Goal: Find specific page/section

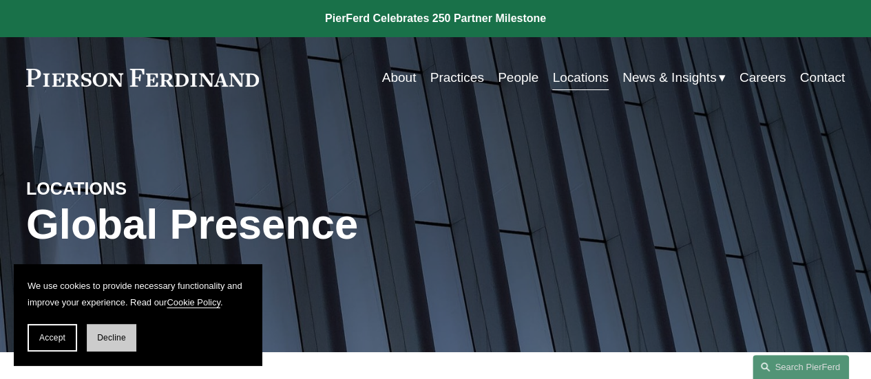
click at [127, 340] on button "Decline" at bounding box center [112, 338] width 50 height 28
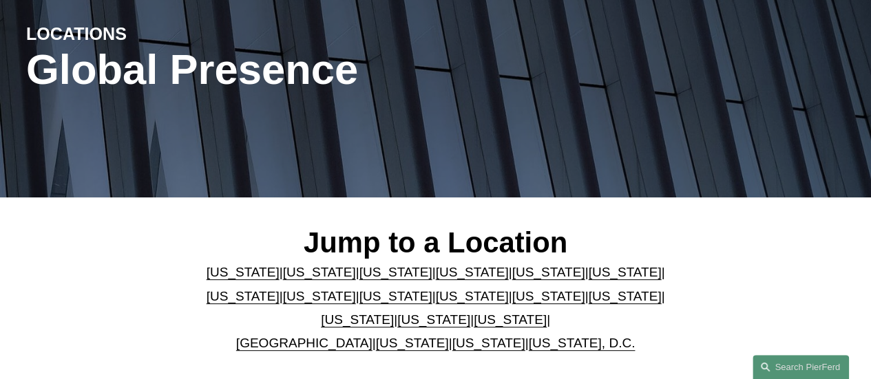
scroll to position [183, 0]
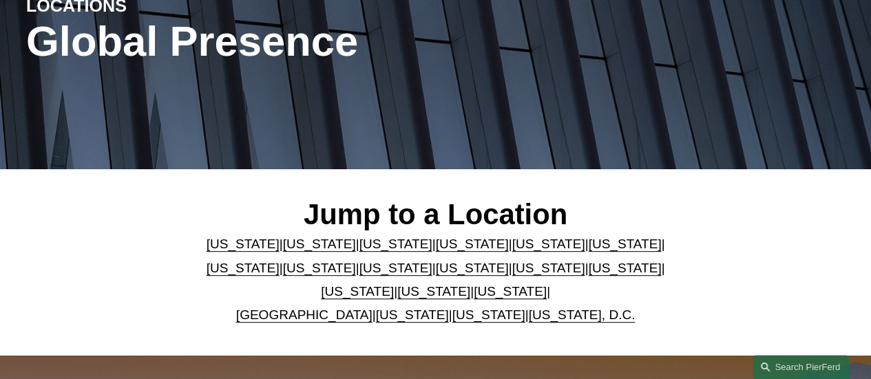
click at [511, 273] on link "[US_STATE]" at bounding box center [547, 268] width 73 height 14
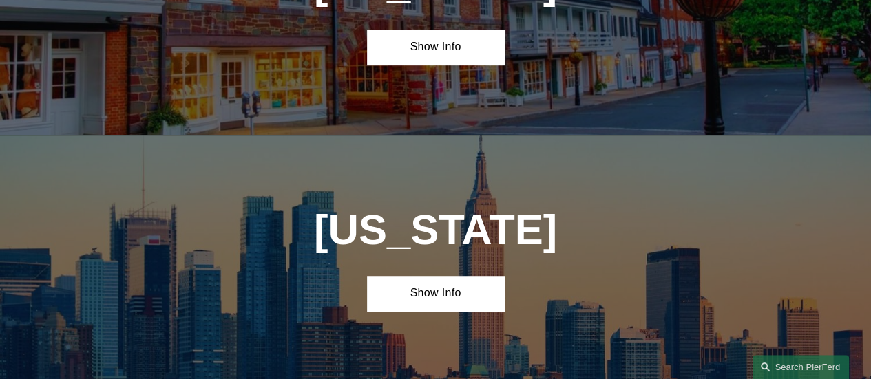
scroll to position [3035, 0]
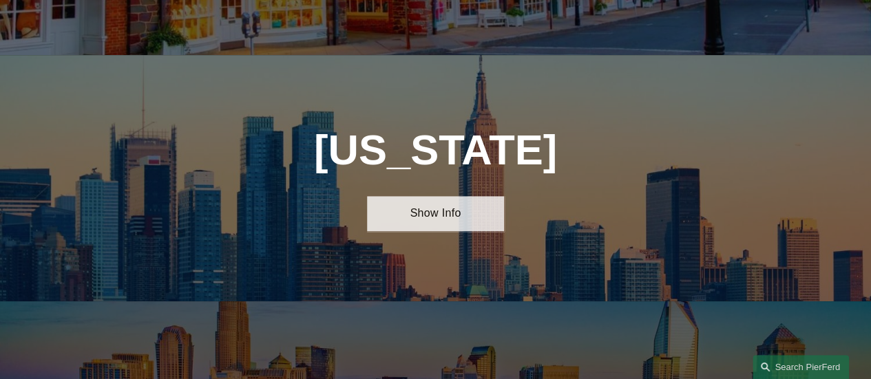
click at [434, 196] on link "Show Info" at bounding box center [435, 213] width 136 height 35
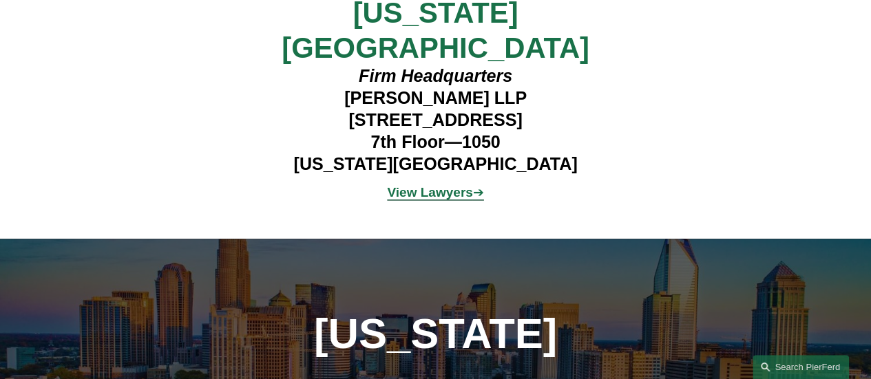
scroll to position [3339, 0]
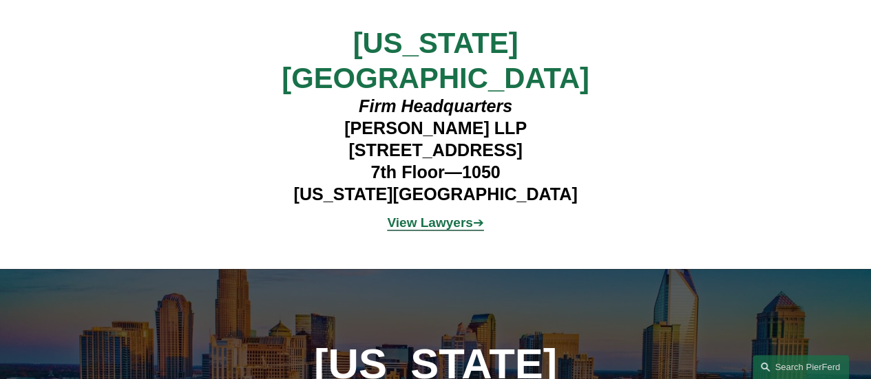
click at [439, 215] on strong "View Lawyers" at bounding box center [429, 222] width 85 height 14
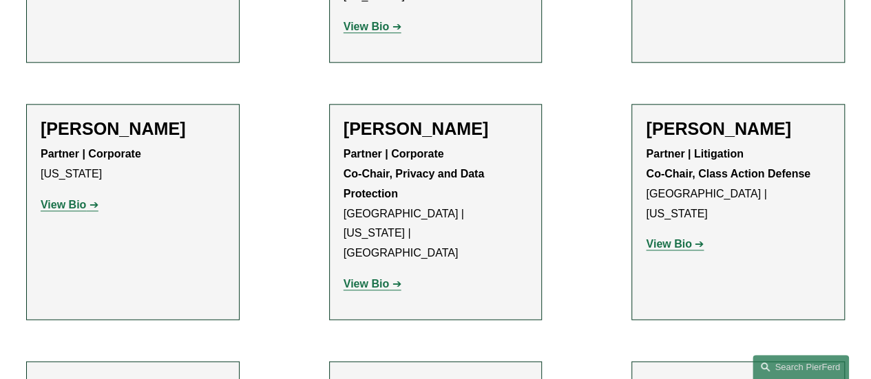
scroll to position [3306, 0]
